Goal: Information Seeking & Learning: Learn about a topic

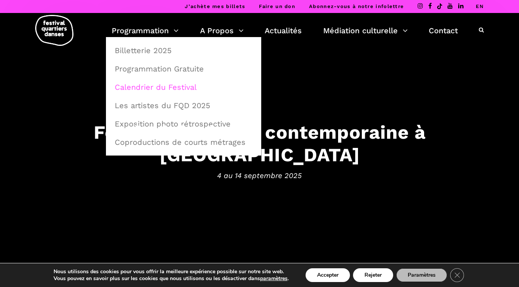
click at [153, 86] on link "Calendrier du Festival" at bounding box center [183, 87] width 147 height 18
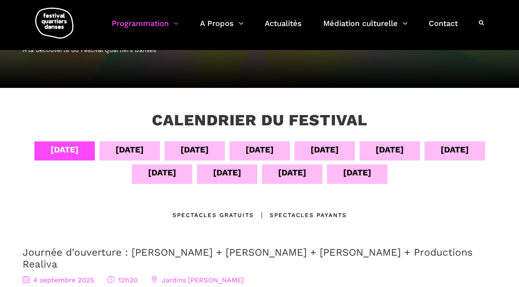
scroll to position [83, 0]
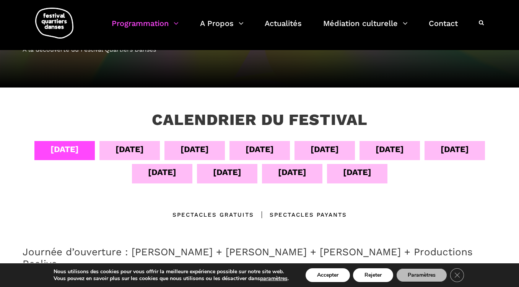
click at [299, 177] on div "13 sept" at bounding box center [292, 172] width 28 height 13
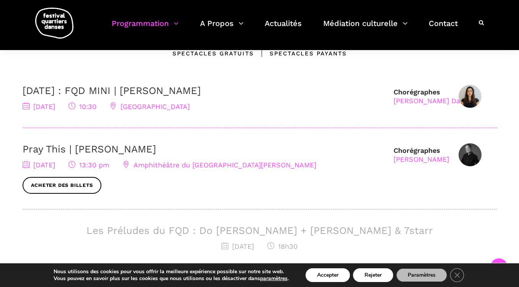
scroll to position [245, 0]
click at [95, 149] on link "Pray This | Denise Clarke" at bounding box center [90, 148] width 134 height 11
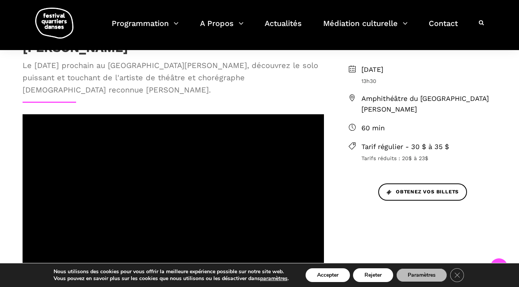
scroll to position [204, 0]
